Goal: Entertainment & Leisure: Browse casually

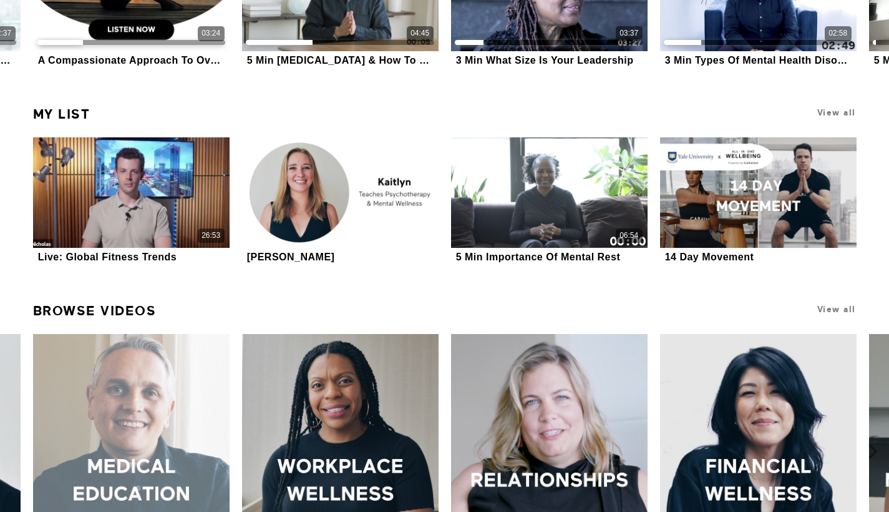
scroll to position [710, 0]
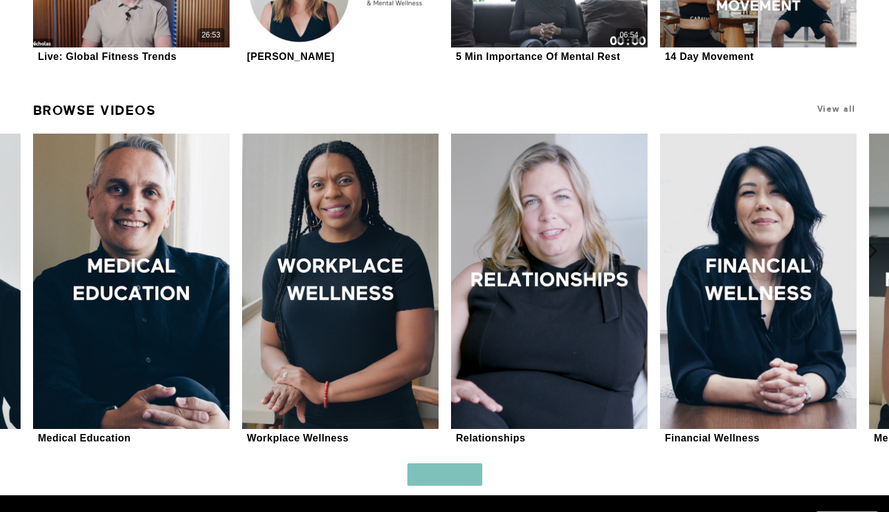
click at [113, 116] on link "Browse Videos" at bounding box center [95, 110] width 124 height 26
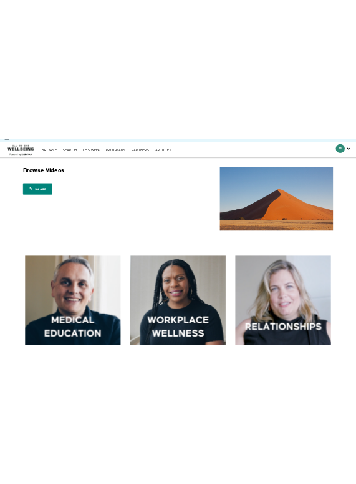
scroll to position [99, 0]
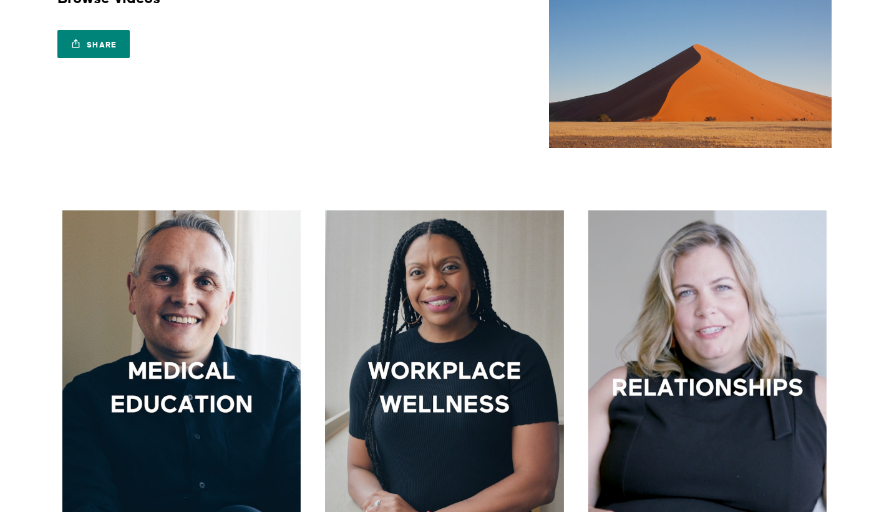
click at [756, 2] on img at bounding box center [690, 68] width 283 height 159
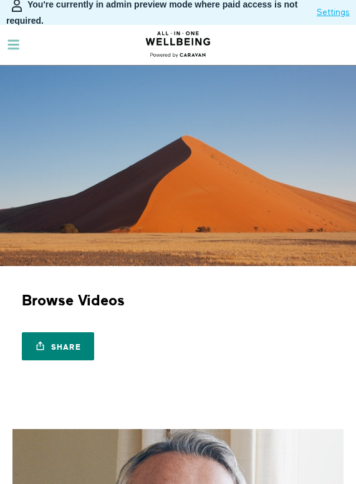
scroll to position [399, 0]
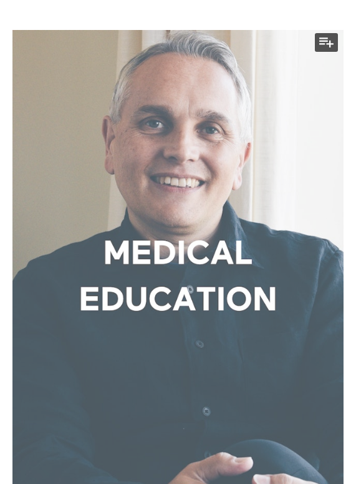
click at [208, 180] on div at bounding box center [177, 278] width 331 height 497
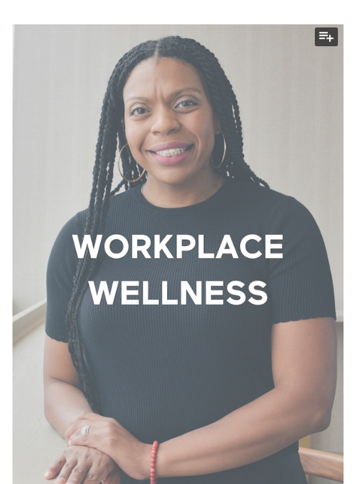
scroll to position [949, 0]
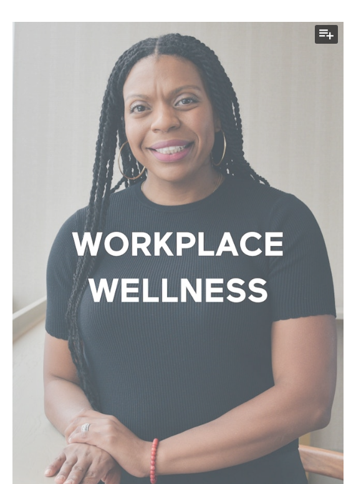
click at [181, 174] on div at bounding box center [177, 270] width 331 height 497
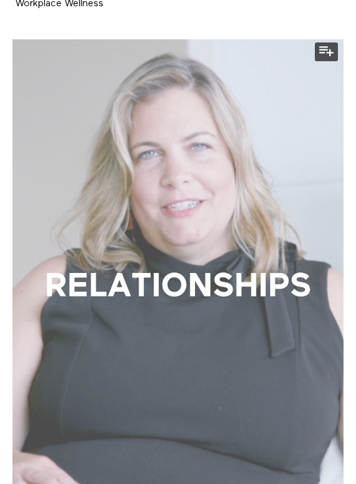
scroll to position [1610, 0]
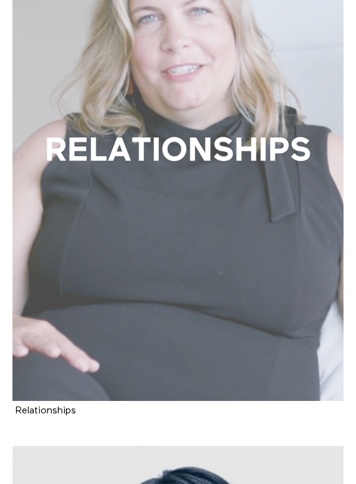
click at [218, 230] on div at bounding box center [177, 152] width 331 height 497
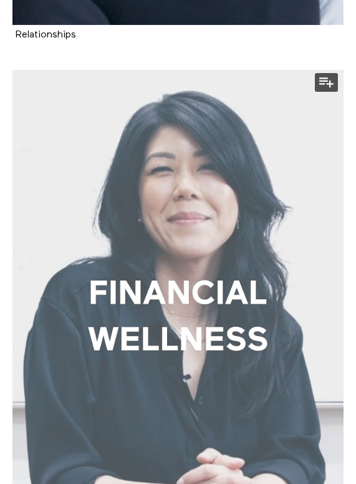
scroll to position [2088, 0]
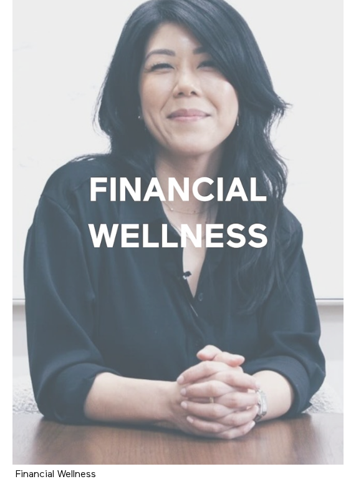
click at [129, 238] on div at bounding box center [177, 215] width 331 height 497
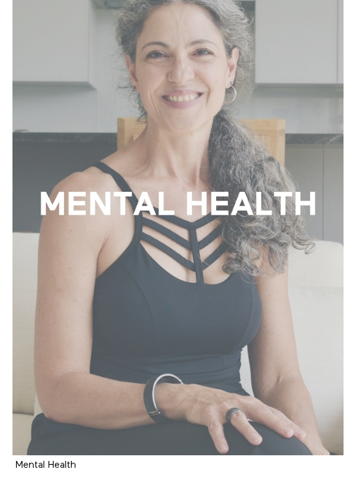
scroll to position [2653, 0]
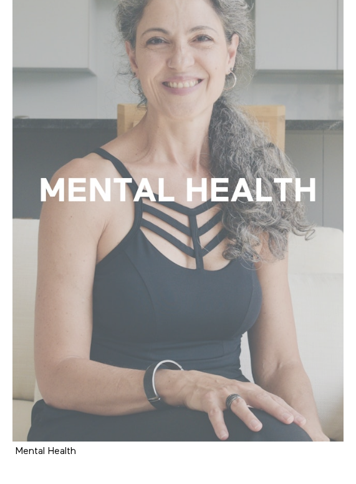
click at [150, 199] on div at bounding box center [177, 192] width 331 height 497
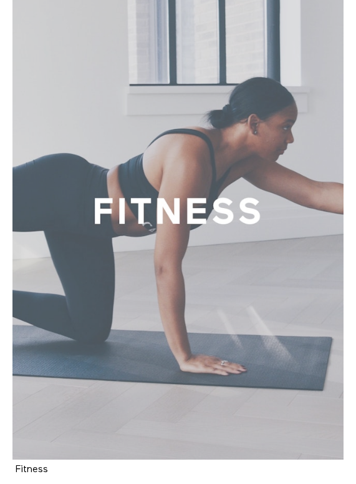
scroll to position [3267, 0]
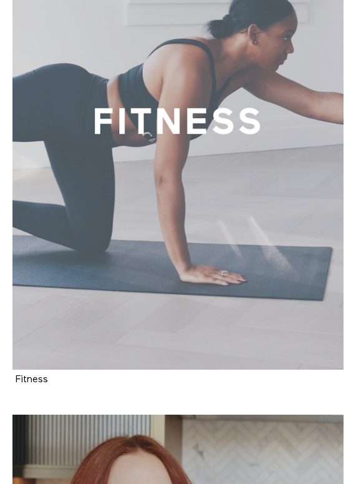
click at [158, 227] on div at bounding box center [177, 121] width 331 height 497
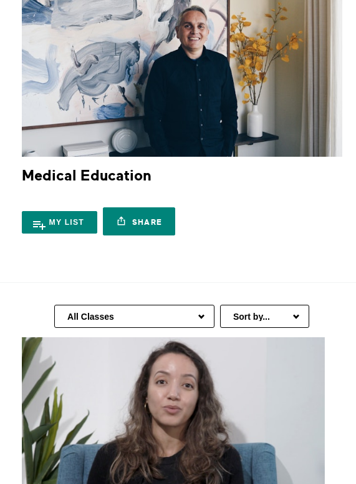
scroll to position [217, 0]
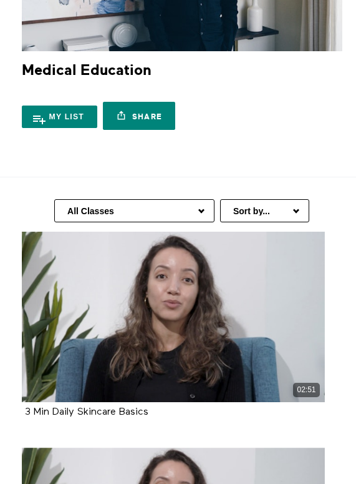
click at [147, 208] on select "All Classes Hair Health Arabic (العربية) Health Information Women's Health Copi…" at bounding box center [134, 210] width 160 height 23
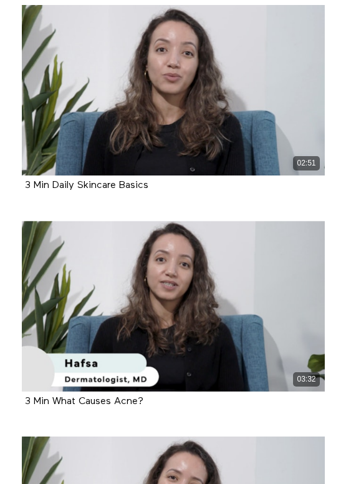
scroll to position [321, 0]
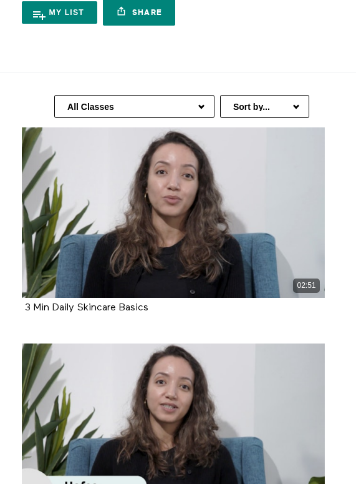
click at [145, 111] on select "All Classes Hair Health Arabic (العربية) Health Information Women's Health Copi…" at bounding box center [134, 106] width 160 height 23
click at [143, 107] on select "All Classes Hair Health Arabic (العربية) Health Information Women's Health Copi…" at bounding box center [134, 106] width 160 height 23
click at [79, 94] on div "All Classes Hair Health Arabic (العربية) Health Information Women's Health Copi…" at bounding box center [178, 100] width 338 height 54
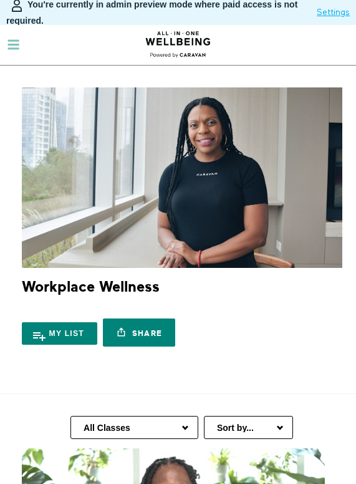
scroll to position [104, 0]
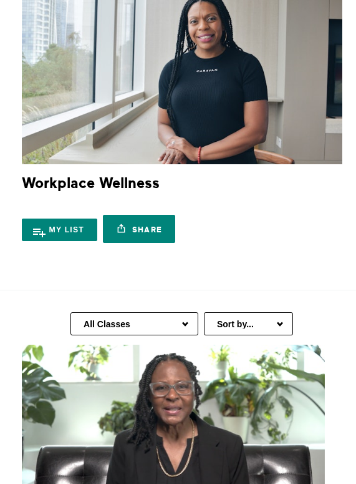
click at [147, 316] on select "All Classes Career Development Mindset Brain Training Communication Leadership …" at bounding box center [135, 323] width 128 height 23
click at [102, 320] on select "All Classes Career Development Mindset Brain Training Communication Leadership …" at bounding box center [135, 323] width 128 height 23
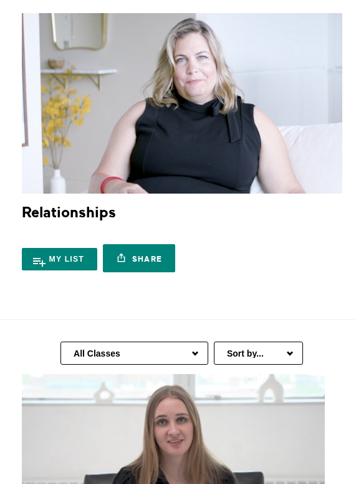
scroll to position [130, 0]
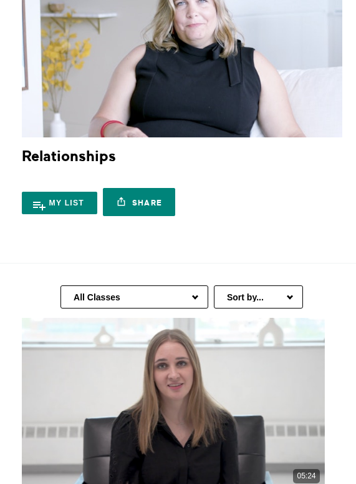
click at [117, 298] on select "All Classes Confidence Communication Dating Community & Volunteering Parenting …" at bounding box center [135, 296] width 148 height 23
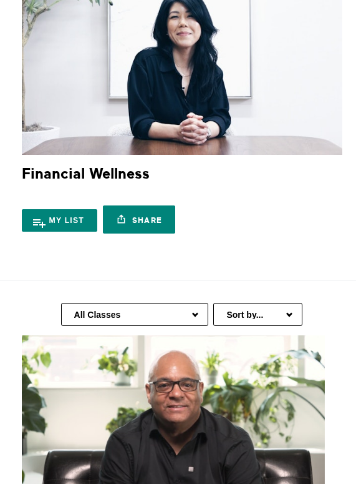
scroll to position [213, 0]
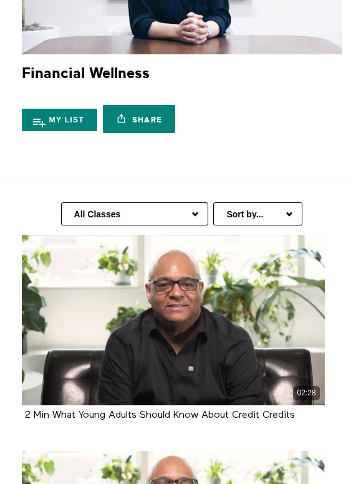
click at [131, 212] on select "All Classes Wealth Management Investing Finance Fundamentals Retirement For Stu…" at bounding box center [134, 213] width 147 height 23
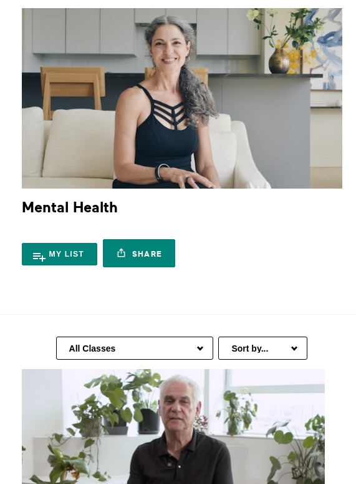
scroll to position [102, 0]
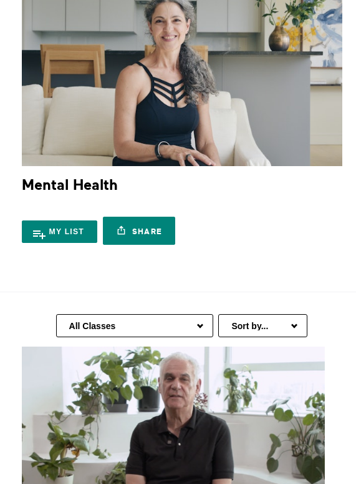
click at [149, 321] on select "All Classes Stress Management Positive Thinking For 50+ For Caregivers Supporti…" at bounding box center [134, 325] width 157 height 23
click at [119, 325] on select "All Classes Stress Management Positive Thinking For 50+ For Caregivers Supporti…" at bounding box center [134, 325] width 157 height 23
click at [111, 326] on select "All Classes Stress Management Positive Thinking For 50+ For Caregivers Supporti…" at bounding box center [134, 325] width 157 height 23
click at [147, 325] on select "All Classes Stress Management Positive Thinking For 50+ For Caregivers Supporti…" at bounding box center [134, 325] width 157 height 23
click at [117, 311] on div "All Classes Stress Management Positive Thinking For 50+ For Caregivers Supporti…" at bounding box center [178, 319] width 338 height 54
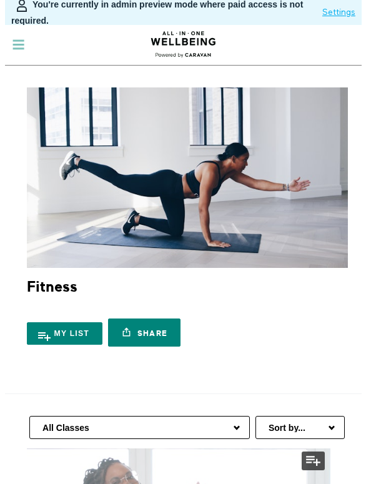
scroll to position [243, 0]
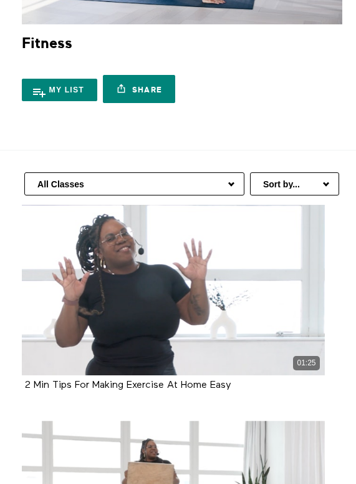
click at [174, 190] on select "All Classes Fitness Basics Workouts Over 10 Minutes Strength Training HIIT & Ca…" at bounding box center [134, 183] width 220 height 23
click at [94, 182] on select "All Classes Fitness Basics Workouts Over 10 Minutes Strength Training HIIT & Ca…" at bounding box center [134, 183] width 220 height 23
click at [167, 181] on select "All Classes Fitness Basics Workouts Over 10 Minutes Strength Training HIIT & Ca…" at bounding box center [134, 183] width 220 height 23
